Goal: Navigation & Orientation: Find specific page/section

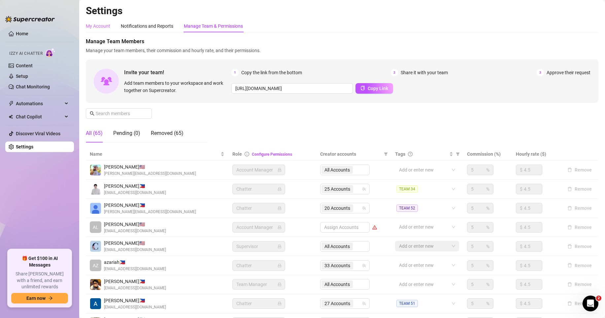
click at [112, 26] on div "My Account Notifications and Reports Manage Team & Permissions" at bounding box center [164, 26] width 157 height 13
click at [99, 27] on div "My Account" at bounding box center [98, 25] width 24 height 7
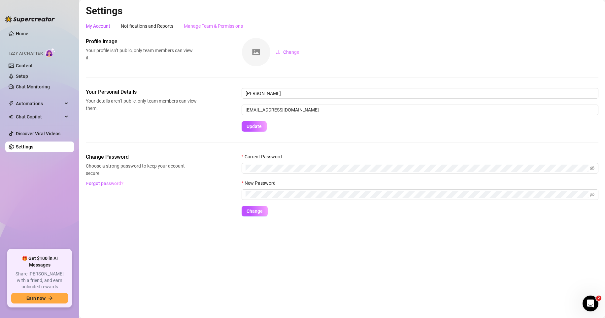
drag, startPoint x: 156, startPoint y: 22, endPoint x: 191, endPoint y: 27, distance: 35.4
click at [156, 22] on div "Notifications and Reports" at bounding box center [147, 26] width 52 height 13
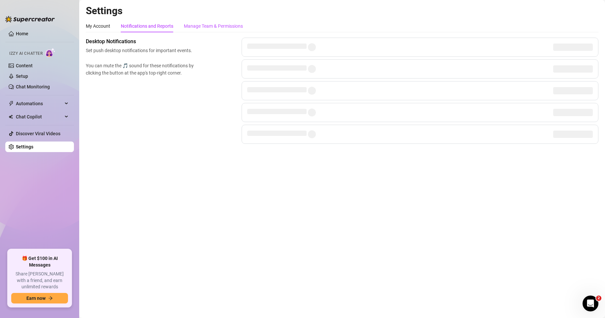
click at [211, 29] on div "Manage Team & Permissions" at bounding box center [213, 25] width 59 height 7
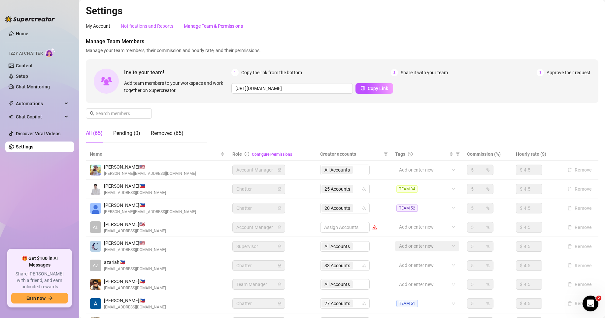
click at [165, 28] on div "Notifications and Reports" at bounding box center [147, 25] width 52 height 7
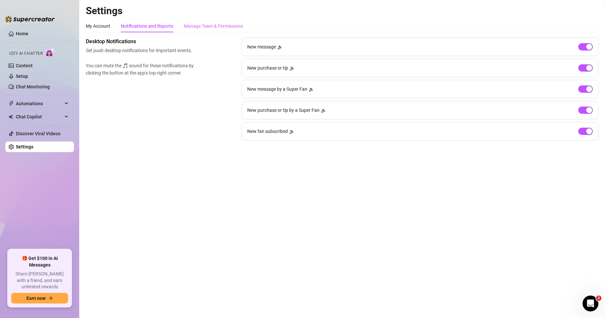
click at [219, 31] on div "Manage Team & Permissions" at bounding box center [213, 26] width 59 height 13
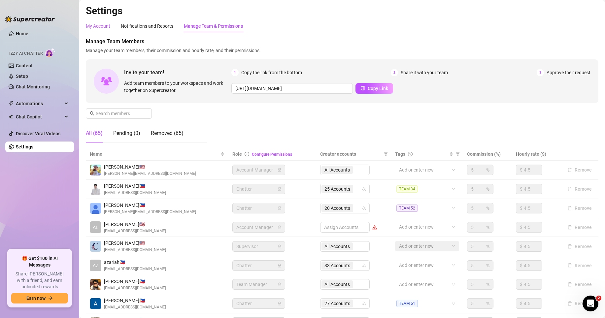
click at [103, 27] on div "My Account" at bounding box center [98, 25] width 24 height 7
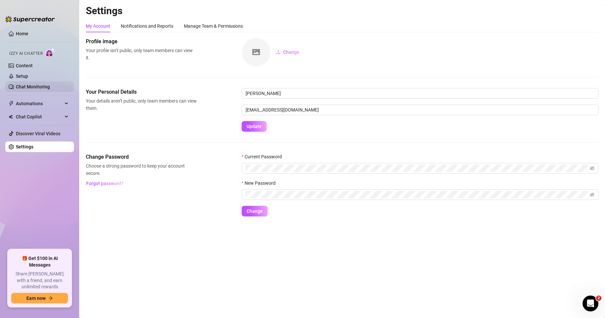
click at [33, 84] on link "Chat Monitoring" at bounding box center [33, 86] width 34 height 5
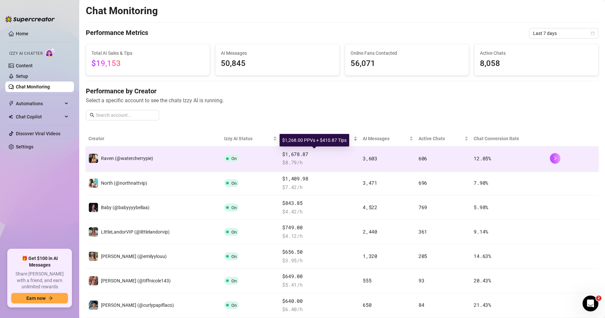
click at [263, 156] on span "$1,678.87" at bounding box center [319, 154] width 75 height 8
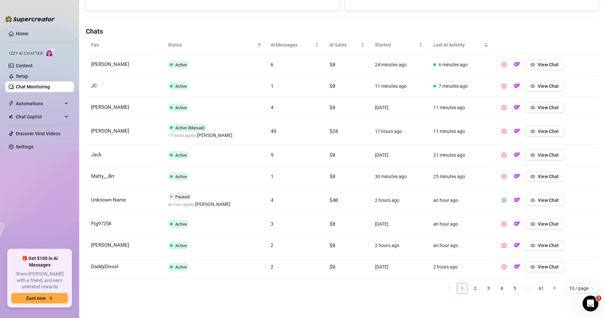
scroll to position [210, 0]
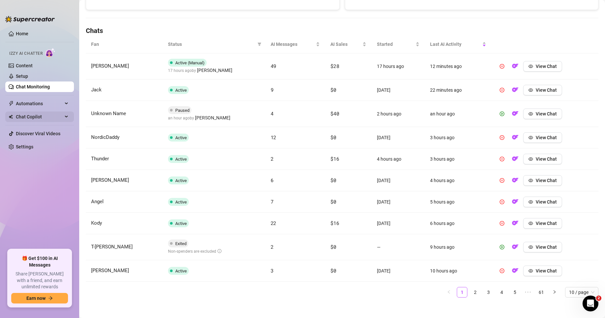
click at [44, 114] on span "Chat Copilot" at bounding box center [39, 116] width 47 height 11
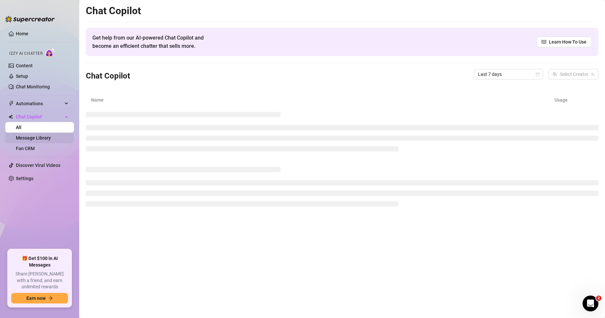
click at [49, 135] on link "Message Library" at bounding box center [33, 137] width 35 height 5
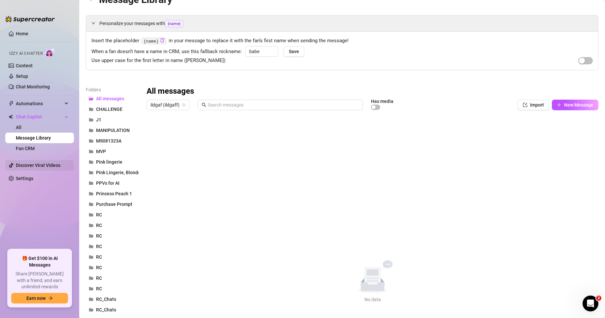
scroll to position [56, 0]
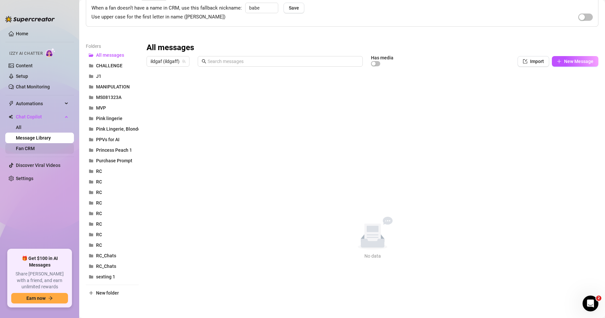
click at [35, 147] on link "Fan CRM" at bounding box center [25, 148] width 19 height 5
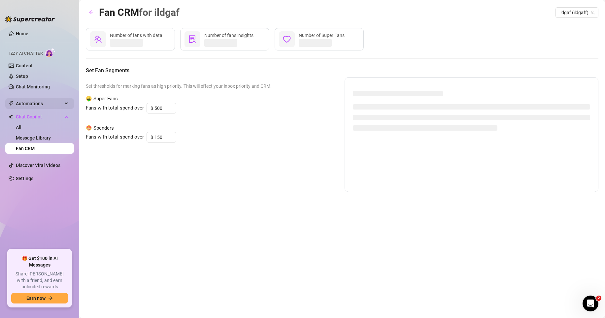
click at [45, 108] on span "Automations" at bounding box center [39, 103] width 47 height 11
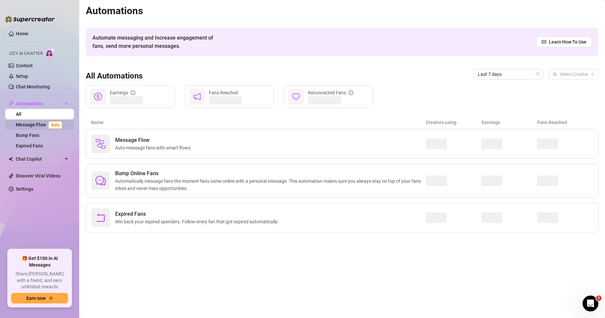
click at [38, 123] on link "Message Flow Beta" at bounding box center [40, 124] width 49 height 5
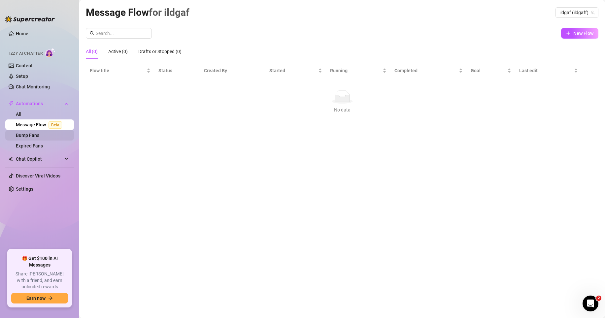
click at [39, 133] on link "Bump Fans" at bounding box center [27, 135] width 23 height 5
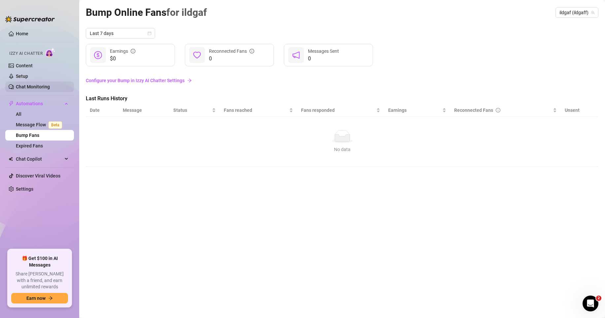
click at [22, 84] on link "Chat Monitoring" at bounding box center [33, 86] width 34 height 5
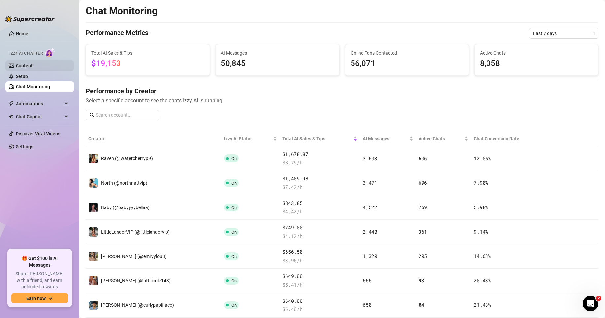
click at [33, 68] on link "Content" at bounding box center [24, 65] width 17 height 5
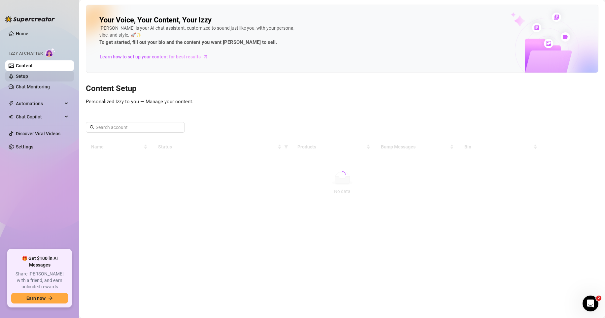
click at [28, 76] on link "Setup" at bounding box center [22, 76] width 12 height 5
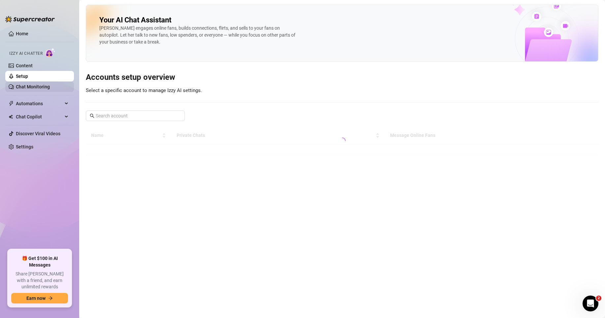
click at [45, 88] on link "Chat Monitoring" at bounding box center [33, 86] width 34 height 5
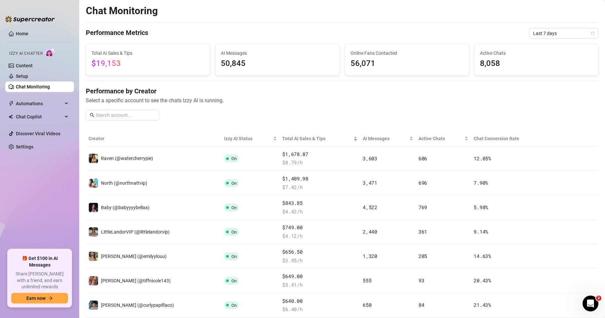
scroll to position [33, 0]
